Goal: Find contact information: Find contact information

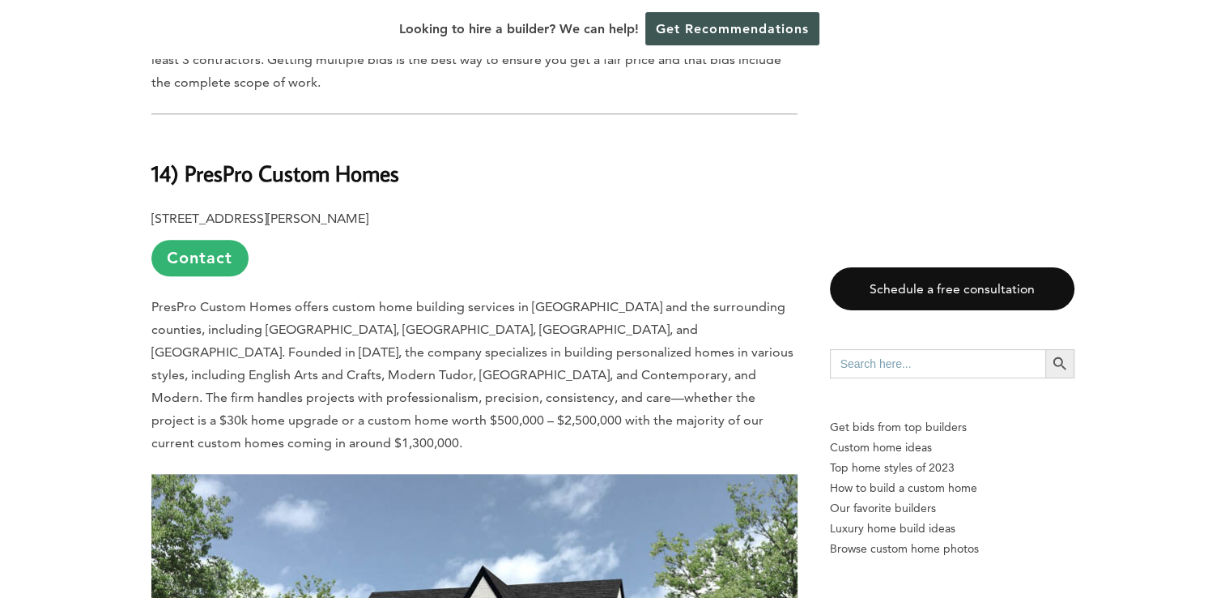
scroll to position [1458, 0]
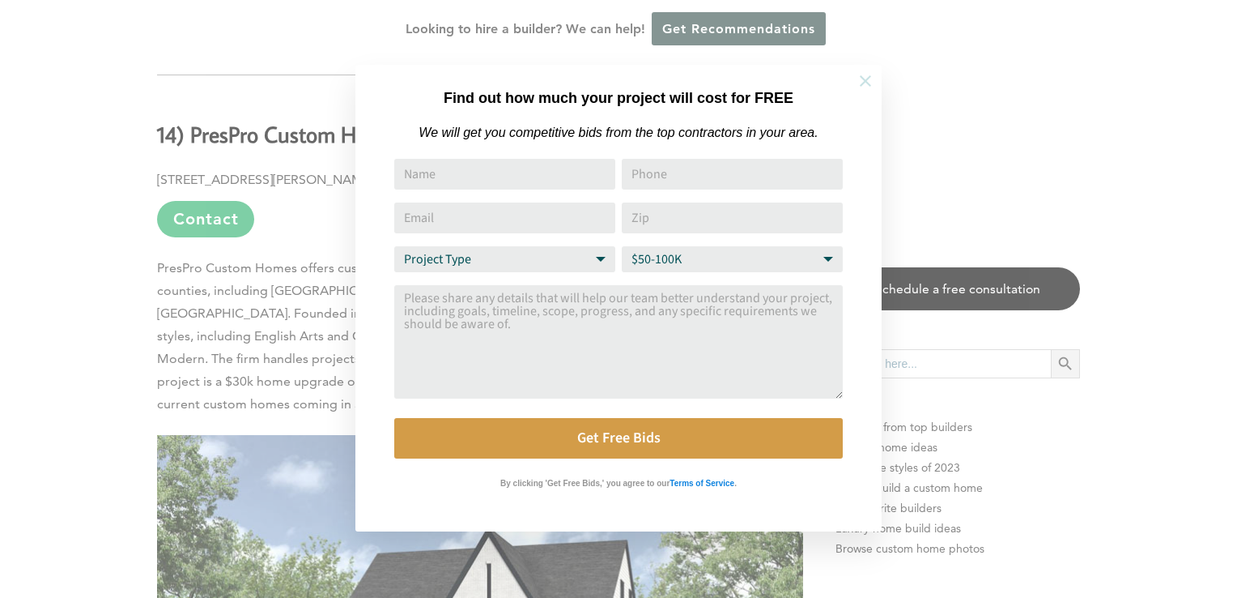
click at [867, 79] on icon at bounding box center [865, 80] width 11 height 11
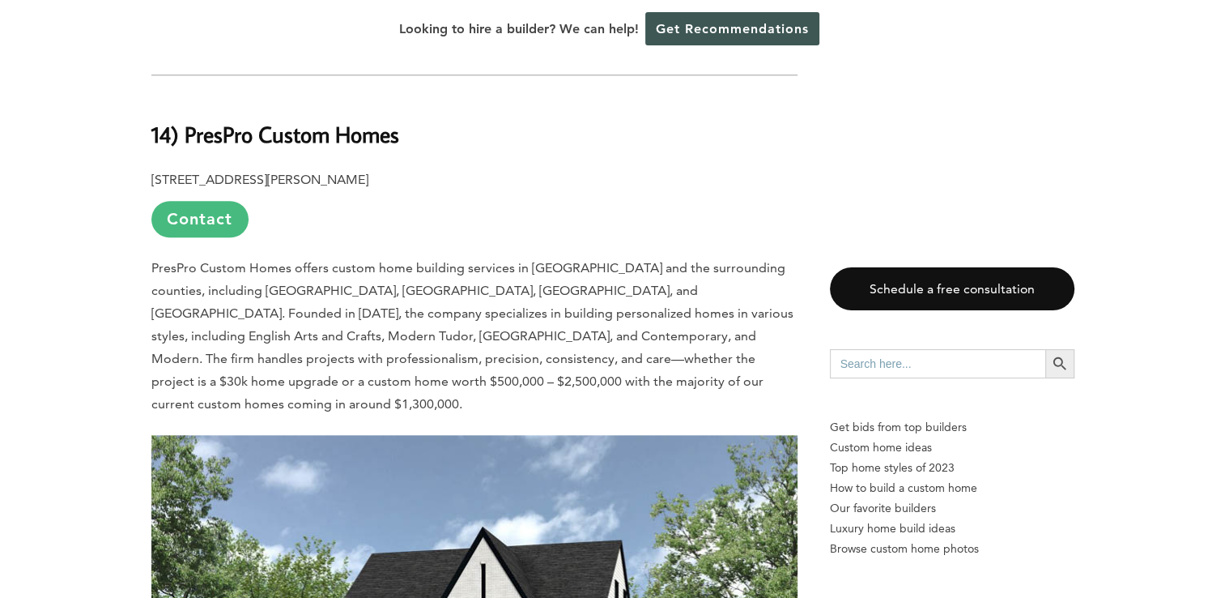
click at [189, 201] on link "Contact" at bounding box center [199, 219] width 97 height 36
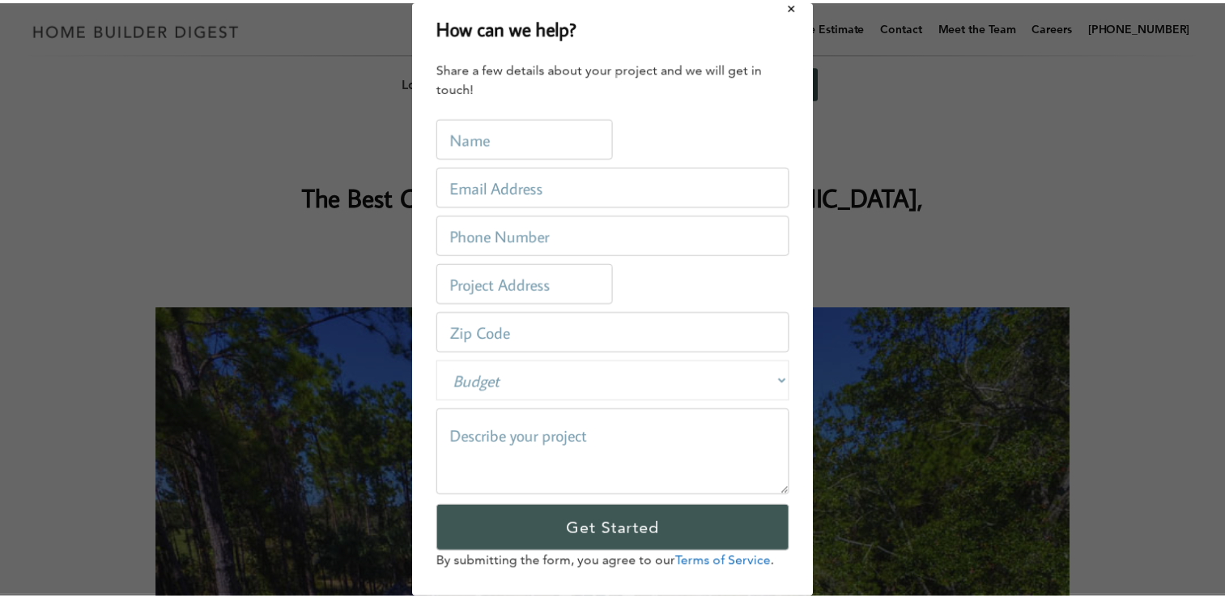
scroll to position [0, 0]
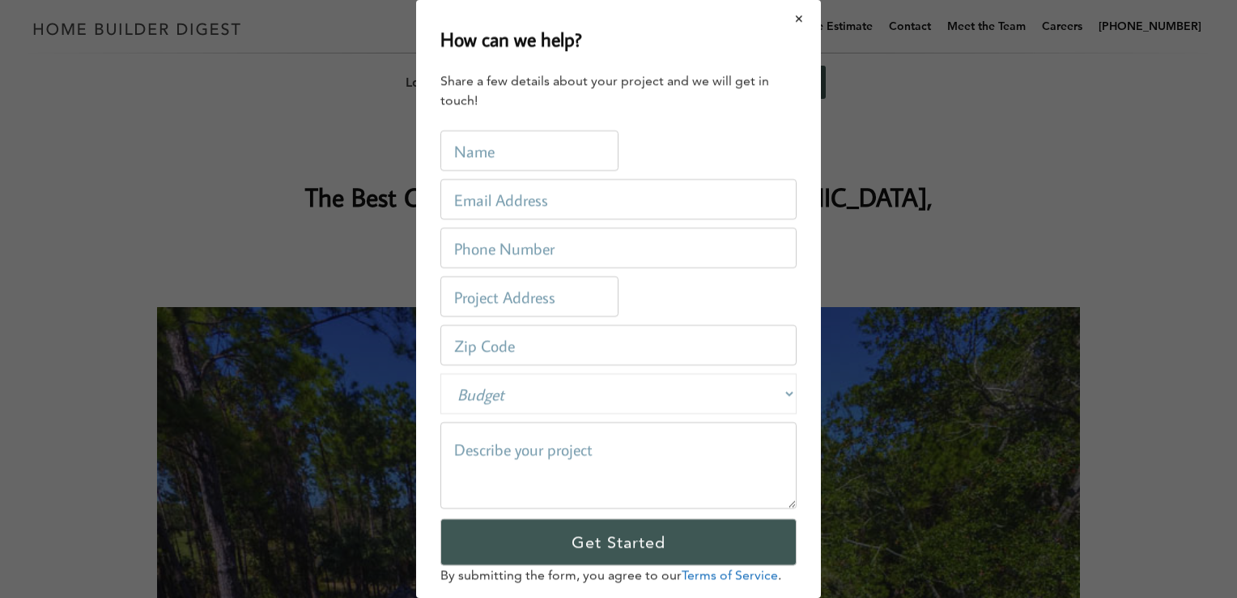
click at [790, 19] on button "Close modal" at bounding box center [799, 19] width 43 height 34
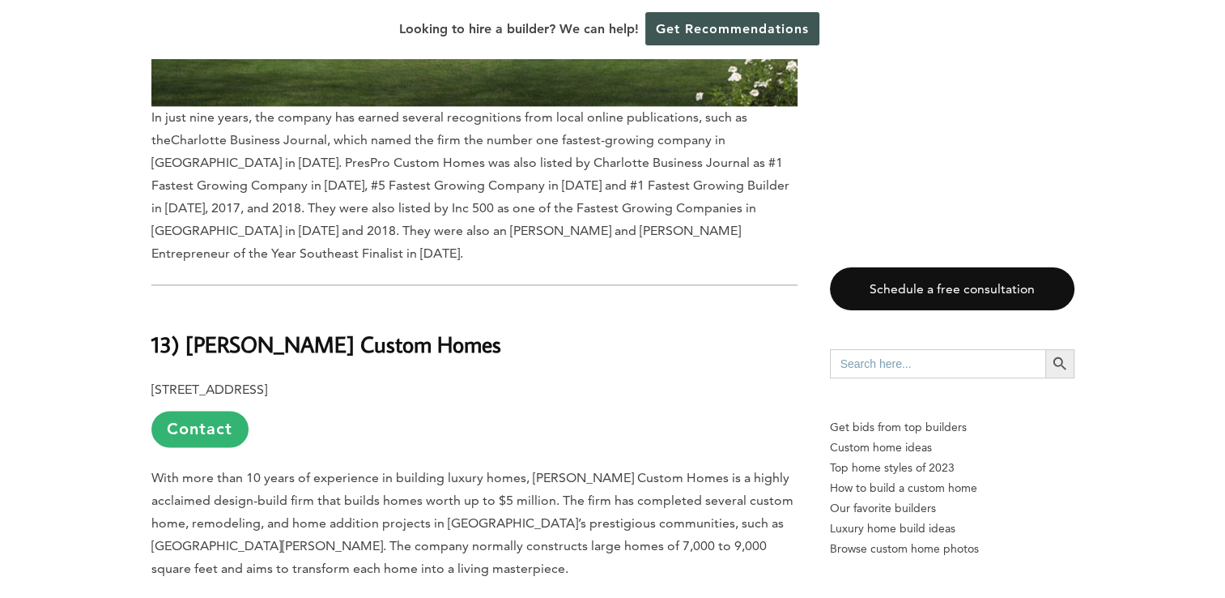
scroll to position [2267, 0]
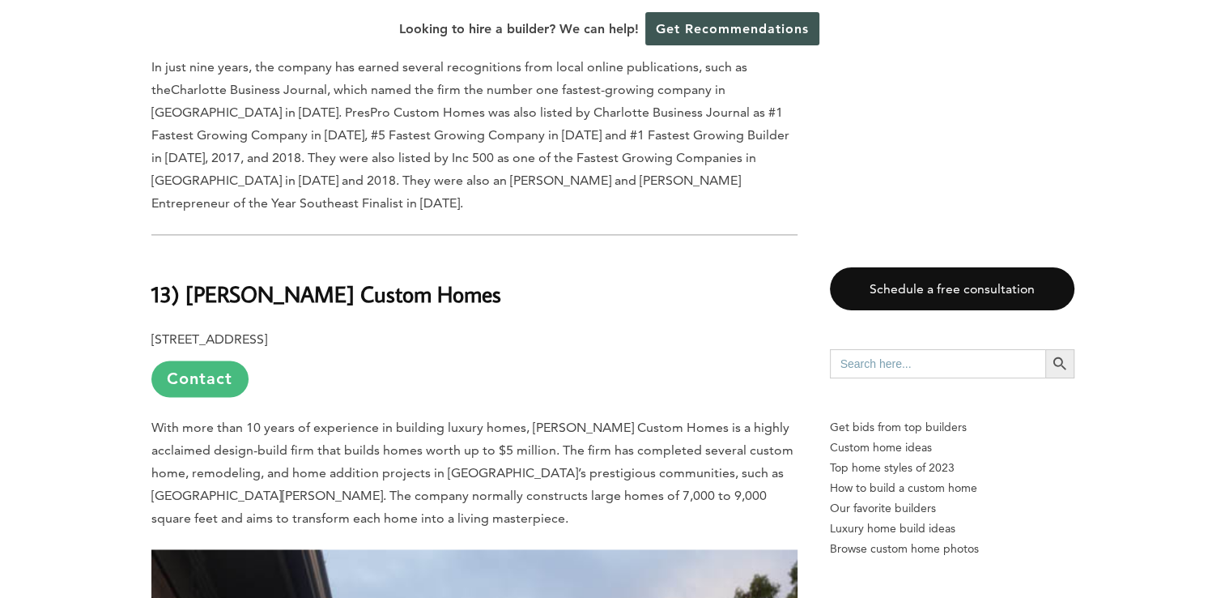
click at [198, 360] on link "Contact" at bounding box center [199, 378] width 97 height 36
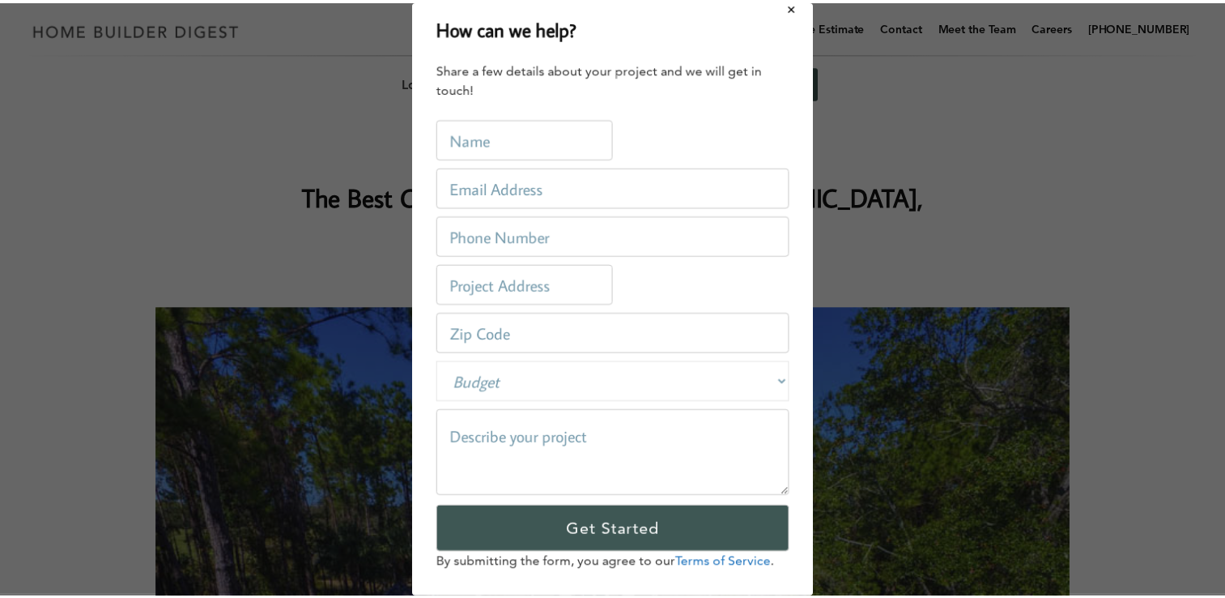
scroll to position [0, 0]
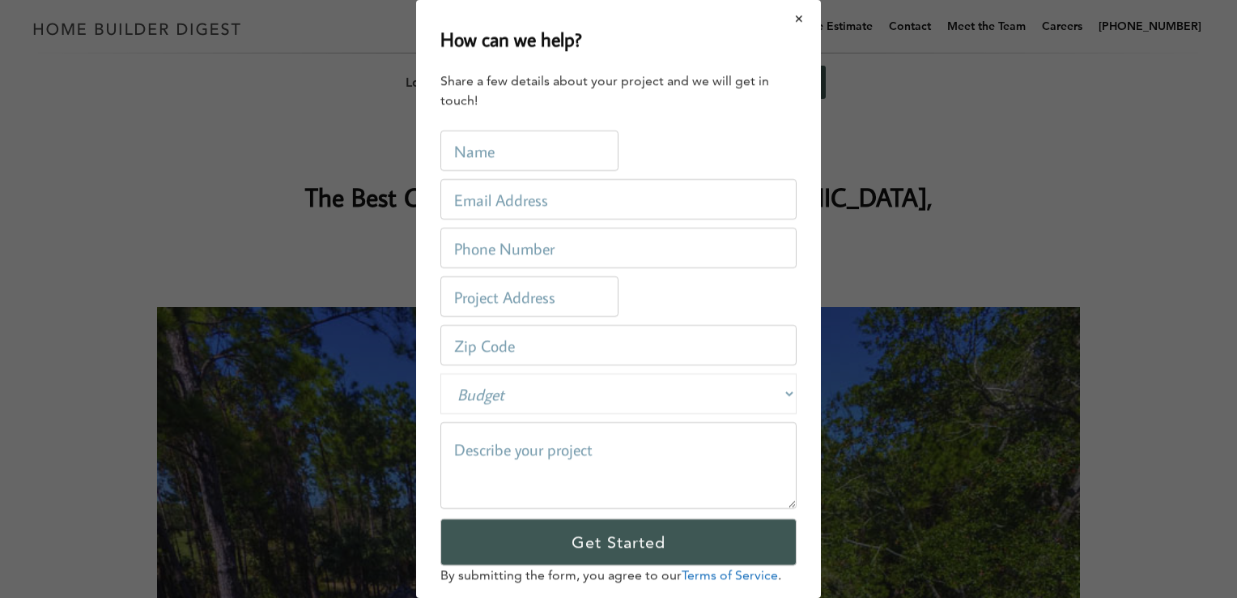
click at [788, 20] on button "Close modal" at bounding box center [799, 19] width 43 height 34
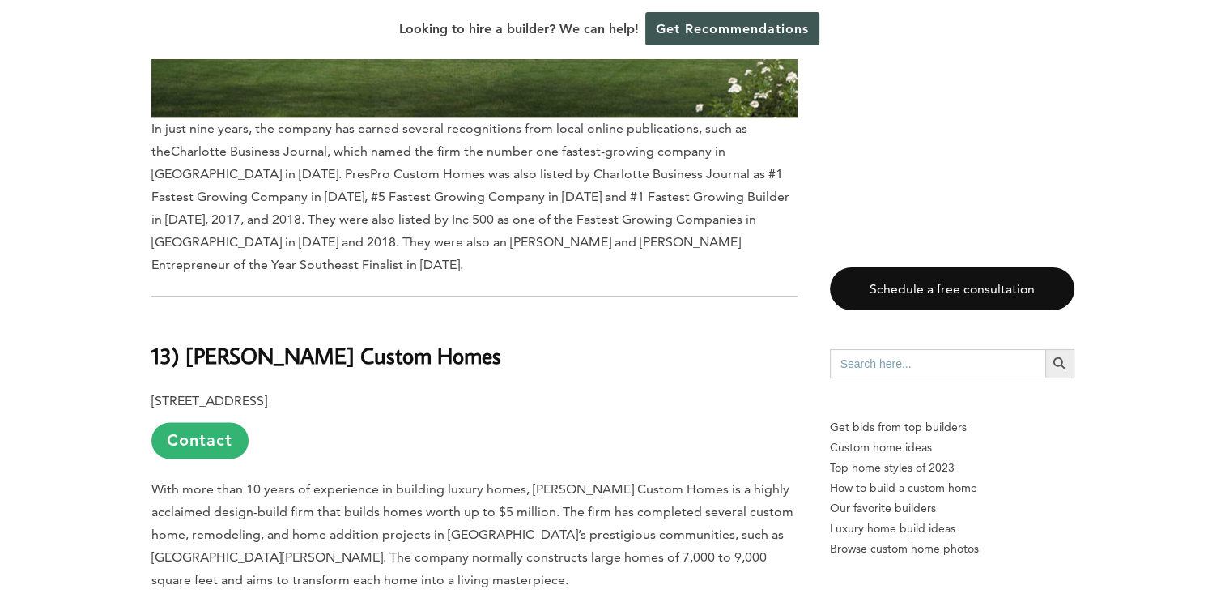
scroll to position [2348, 0]
